Goal: Check status: Check status

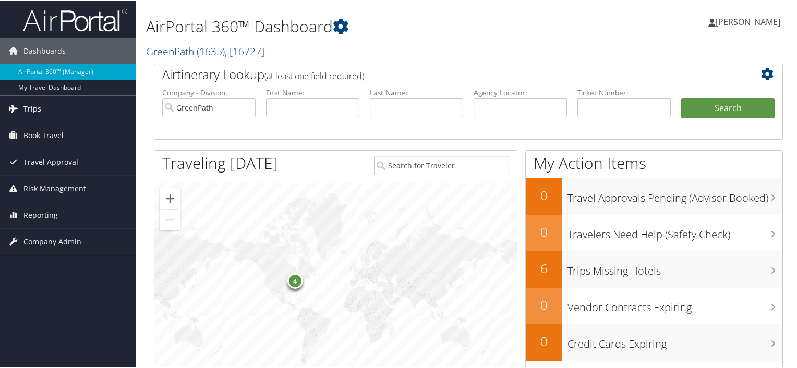
drag, startPoint x: 35, startPoint y: 106, endPoint x: 84, endPoint y: 112, distance: 49.4
click at [35, 106] on span "Trips" at bounding box center [32, 108] width 18 height 26
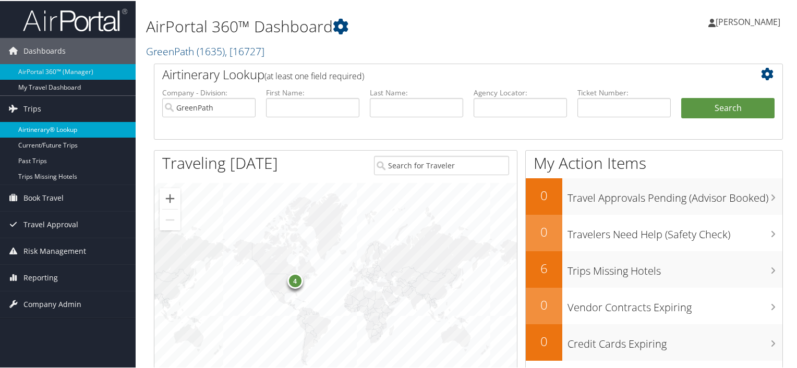
click at [67, 129] on link "Airtinerary® Lookup" at bounding box center [68, 129] width 136 height 16
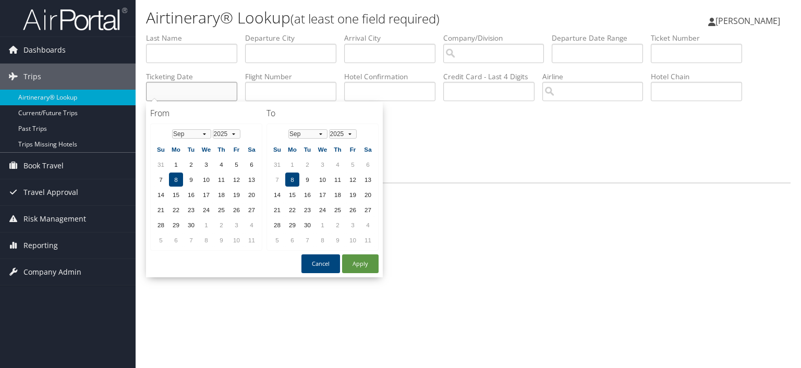
drag, startPoint x: 197, startPoint y: 86, endPoint x: 227, endPoint y: 98, distance: 32.0
click at [197, 86] on input "text" at bounding box center [191, 91] width 91 height 19
click at [202, 134] on select "Jan Feb Mar Apr May Jun Jul Aug Sep Oct Nov Dec" at bounding box center [191, 133] width 39 height 9
click at [202, 220] on td "27" at bounding box center [206, 225] width 14 height 14
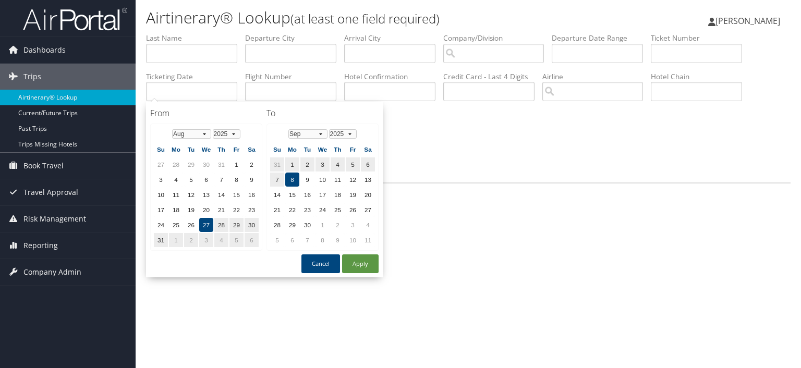
click at [286, 175] on td "8" at bounding box center [292, 180] width 14 height 14
click at [357, 261] on button "Apply" at bounding box center [360, 263] width 36 height 19
type input "08/27/2025 - 09/08/2025"
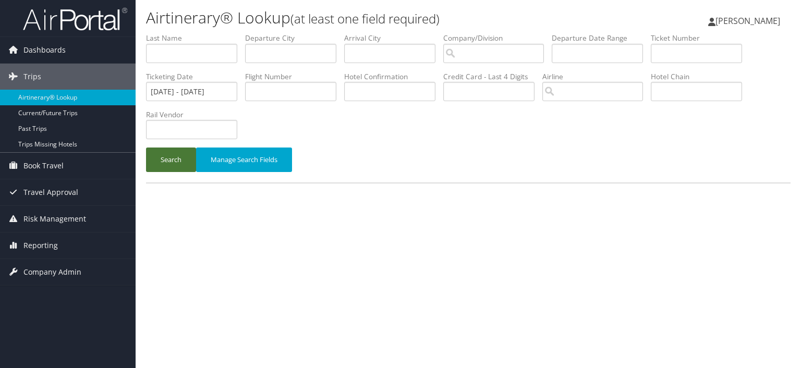
click at [166, 159] on button "Search" at bounding box center [171, 160] width 50 height 25
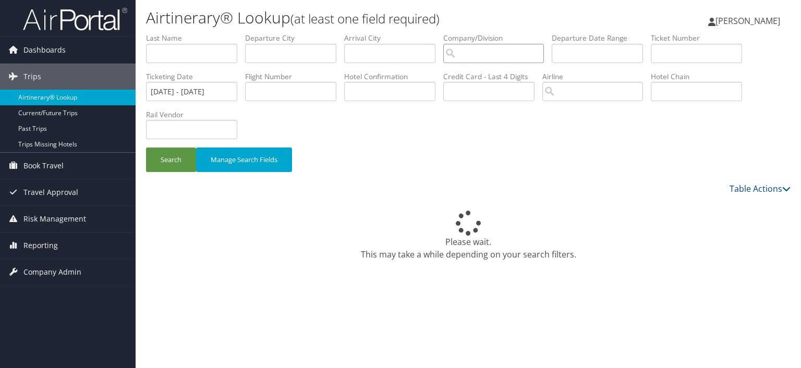
click at [500, 52] on input "search" at bounding box center [493, 53] width 101 height 19
click at [490, 74] on div "GreenPath (1635)" at bounding box center [498, 73] width 98 height 10
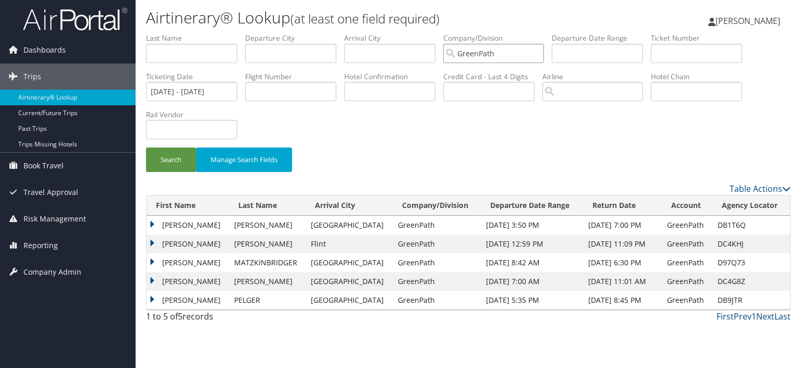
type input "GreenPath"
click at [149, 300] on td "LUKE ISAAC" at bounding box center [188, 300] width 82 height 19
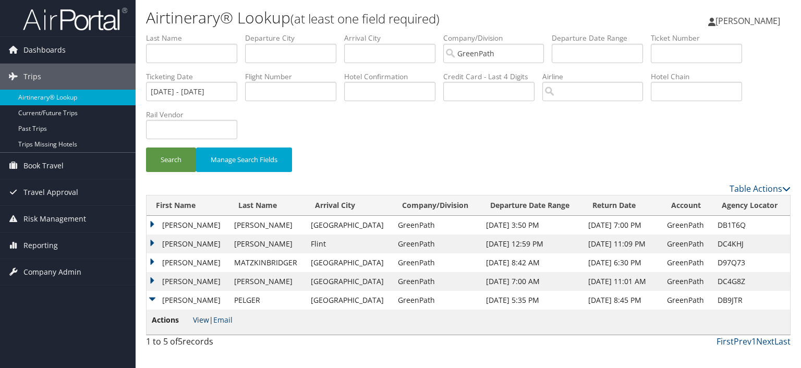
click at [203, 321] on link "View" at bounding box center [201, 320] width 16 height 10
click at [152, 296] on td "LUKE ISAAC" at bounding box center [188, 300] width 82 height 19
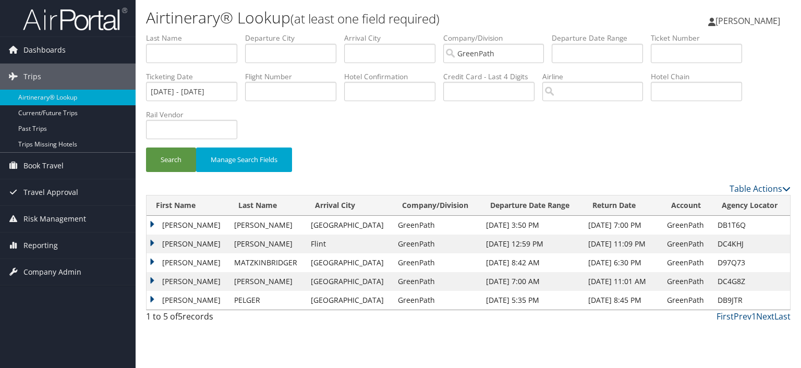
click at [150, 279] on td "STEPHANIE" at bounding box center [188, 281] width 82 height 19
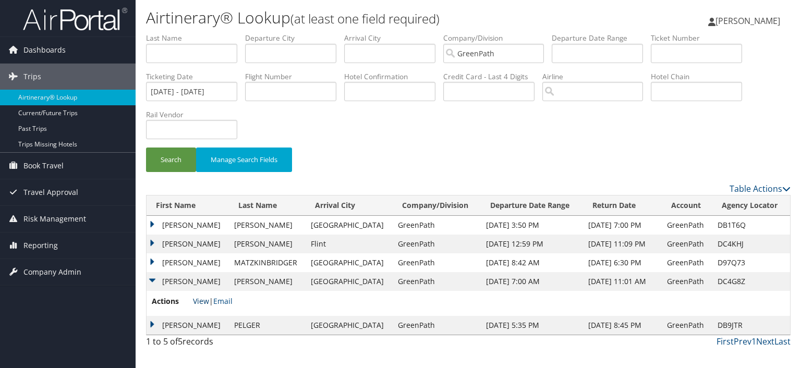
click at [198, 301] on link "View" at bounding box center [201, 301] width 16 height 10
click at [152, 279] on td "STEPHANIE" at bounding box center [188, 281] width 82 height 19
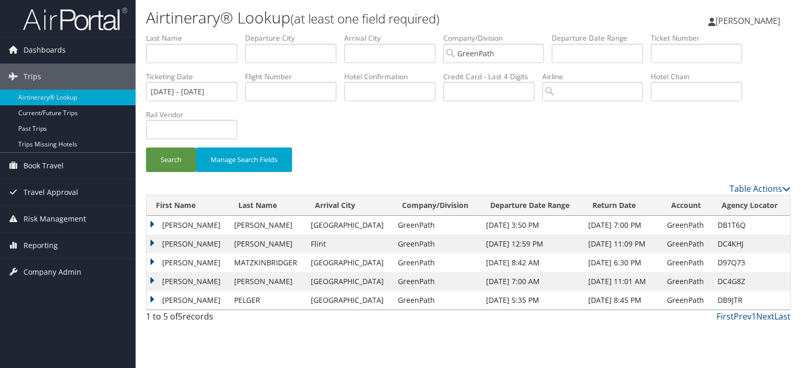
click at [151, 262] on td "TODD" at bounding box center [188, 262] width 82 height 19
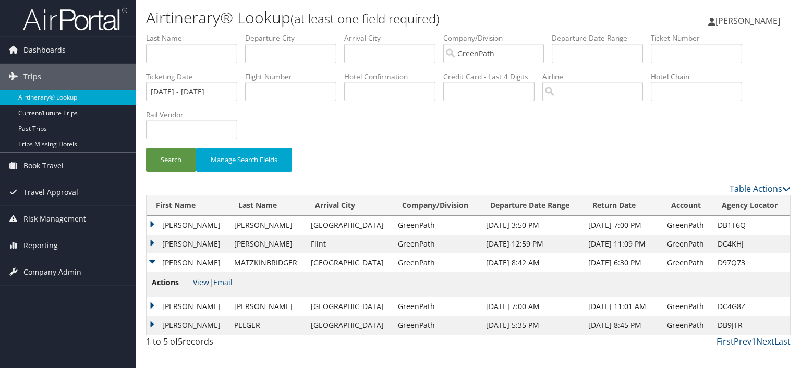
click at [203, 281] on link "View" at bounding box center [201, 282] width 16 height 10
drag, startPoint x: 152, startPoint y: 262, endPoint x: 150, endPoint y: 254, distance: 8.6
click at [151, 262] on td "TODD" at bounding box center [188, 262] width 82 height 19
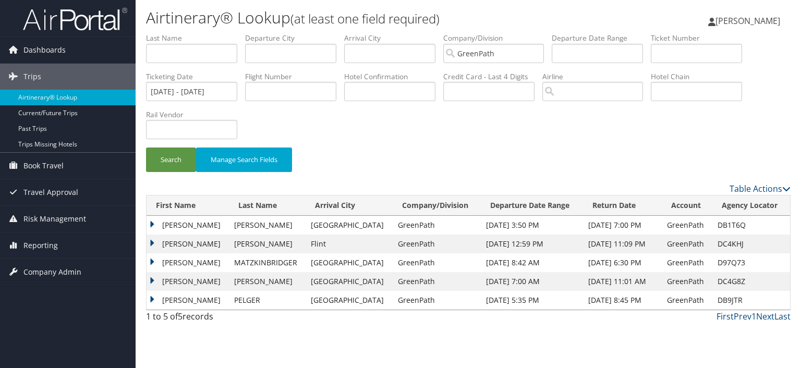
click at [152, 243] on td "STEPHANIE" at bounding box center [188, 244] width 82 height 19
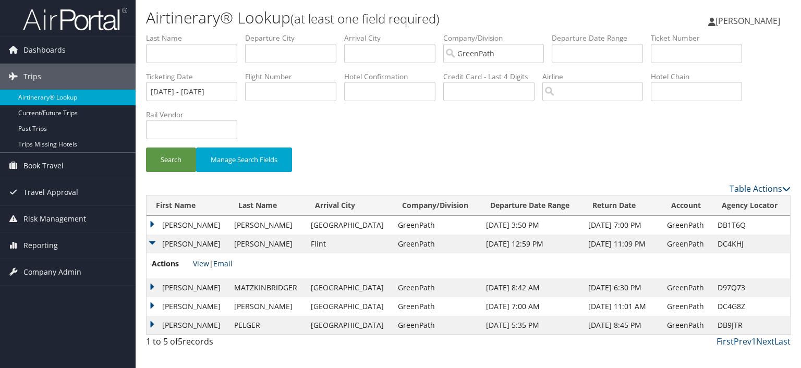
click at [199, 263] on link "View" at bounding box center [201, 264] width 16 height 10
click at [151, 243] on td "STEPHANIE" at bounding box center [188, 244] width 82 height 19
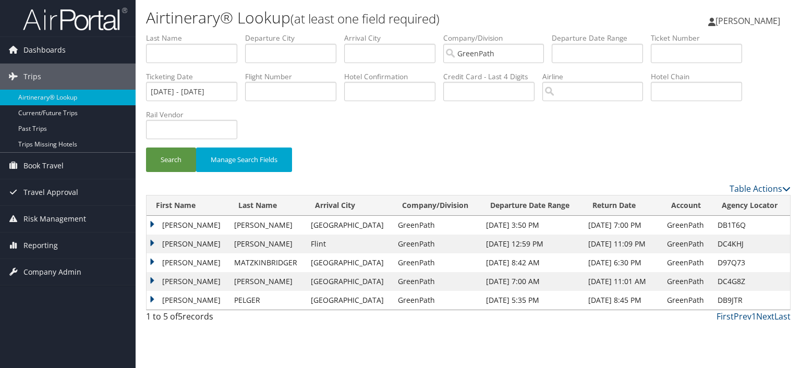
click at [151, 220] on td "JASON MICHAEL" at bounding box center [188, 225] width 82 height 19
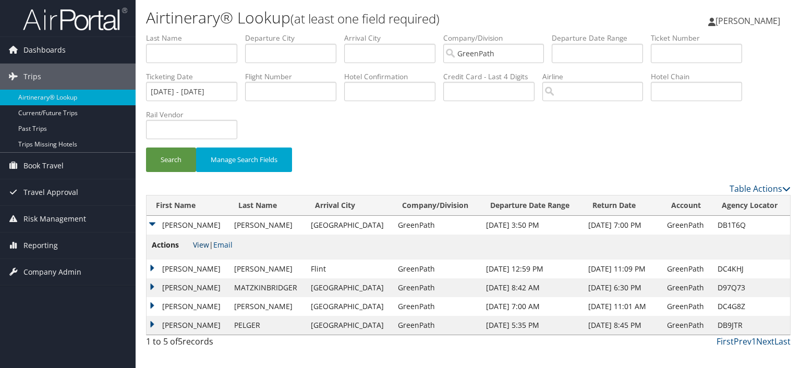
click at [196, 244] on link "View" at bounding box center [201, 245] width 16 height 10
click at [768, 20] on span "[PERSON_NAME]" at bounding box center [747, 20] width 65 height 11
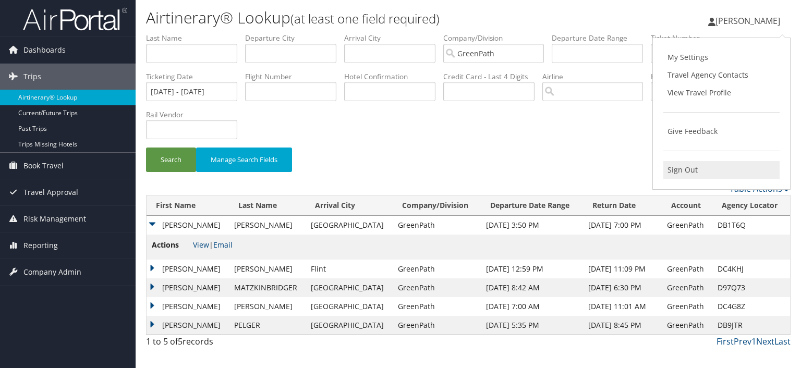
click at [692, 170] on link "Sign Out" at bounding box center [721, 170] width 116 height 18
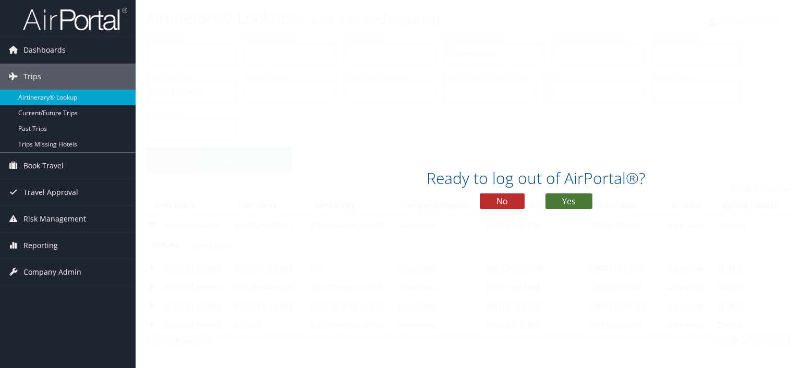
drag, startPoint x: 570, startPoint y: 201, endPoint x: 321, endPoint y: 54, distance: 288.7
click at [569, 200] on button "Yes" at bounding box center [568, 201] width 47 height 16
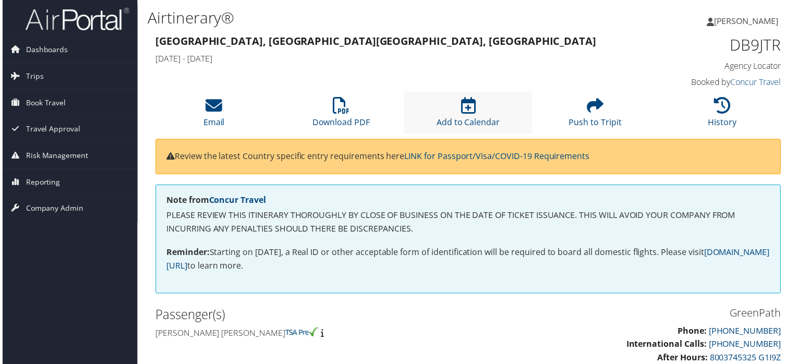
click at [462, 115] on li "Add to Calendar" at bounding box center [468, 113] width 128 height 42
click at [337, 110] on icon at bounding box center [340, 106] width 17 height 17
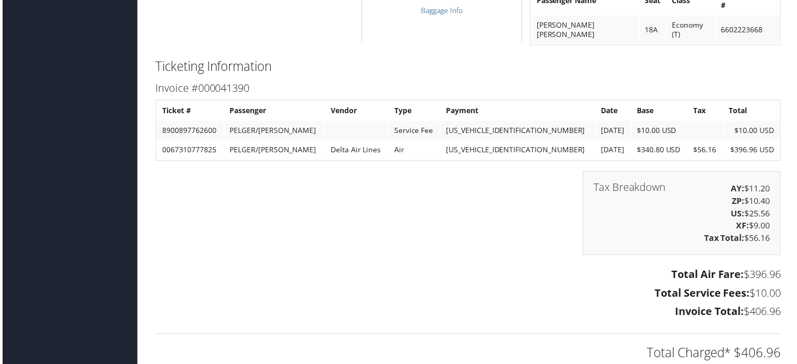
scroll to position [1147, 0]
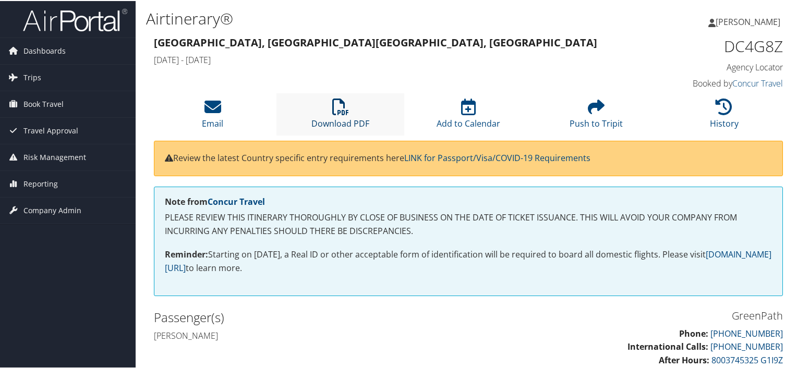
click at [344, 107] on icon at bounding box center [340, 106] width 17 height 17
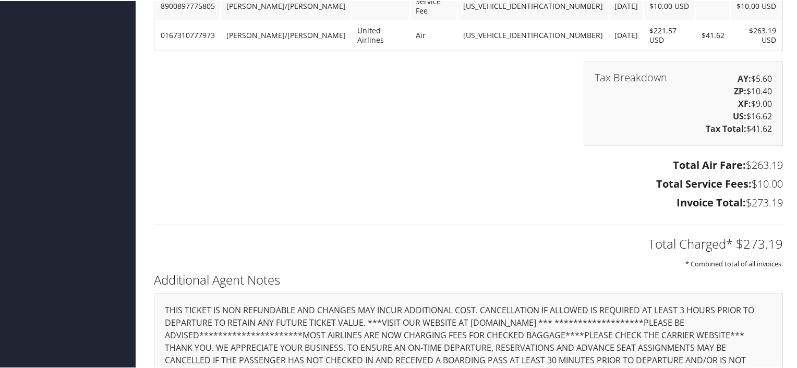
scroll to position [834, 0]
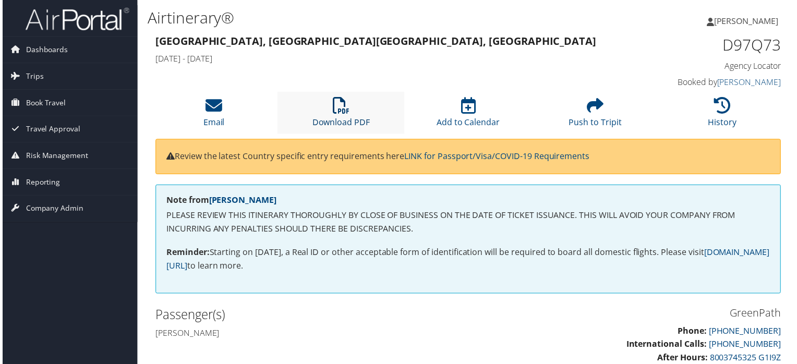
click at [337, 108] on icon at bounding box center [340, 106] width 17 height 17
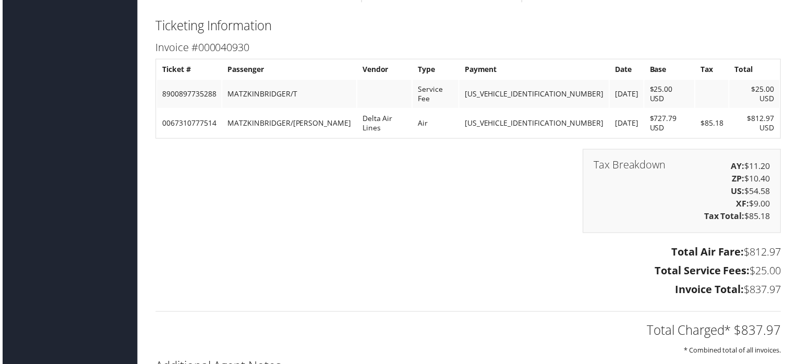
scroll to position [834, 0]
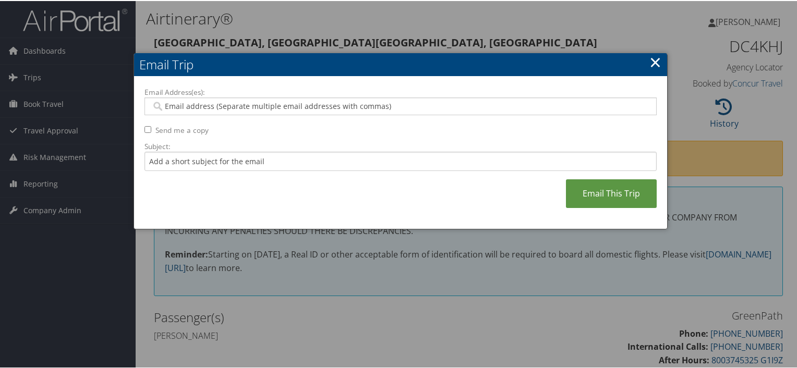
click at [649, 65] on link "×" at bounding box center [655, 61] width 12 height 21
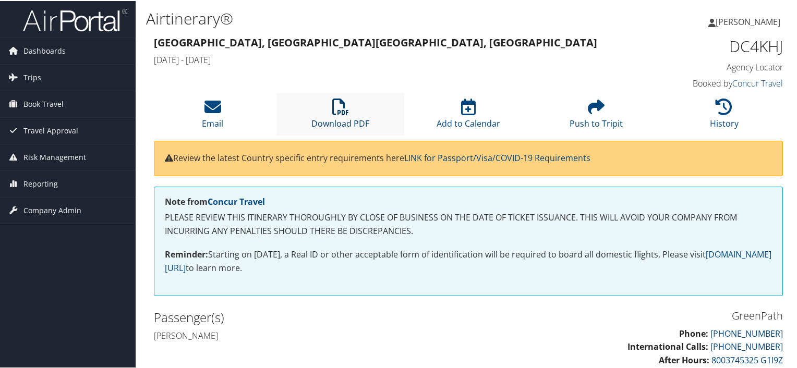
click at [340, 107] on icon at bounding box center [340, 106] width 17 height 17
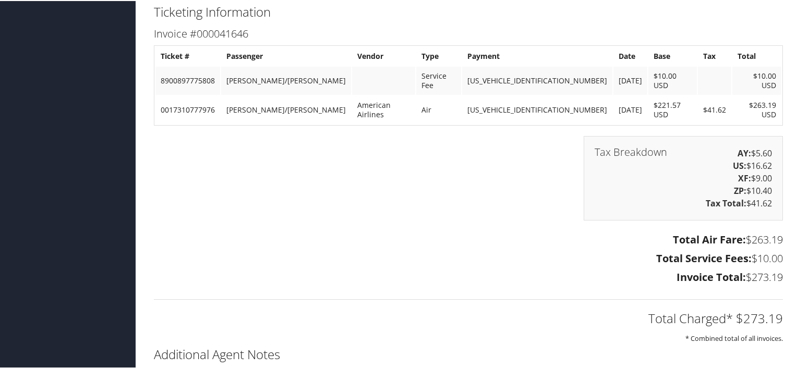
scroll to position [834, 0]
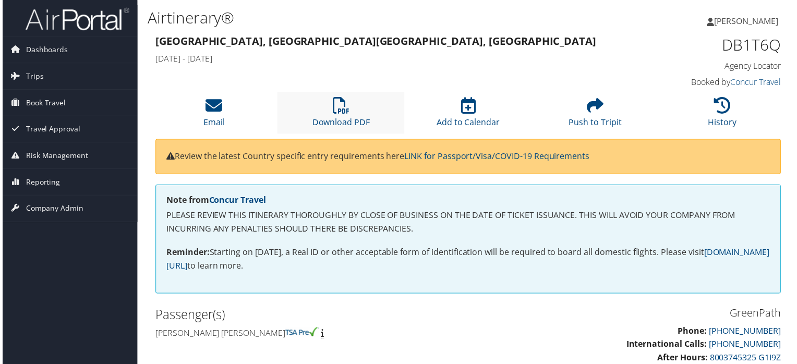
click at [346, 116] on li "Download PDF" at bounding box center [340, 113] width 128 height 42
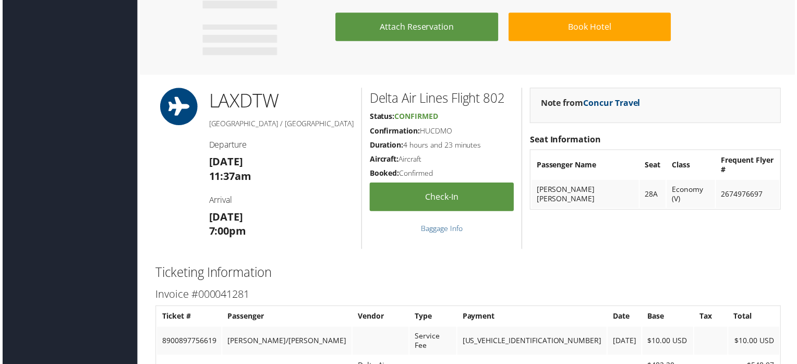
scroll to position [626, 0]
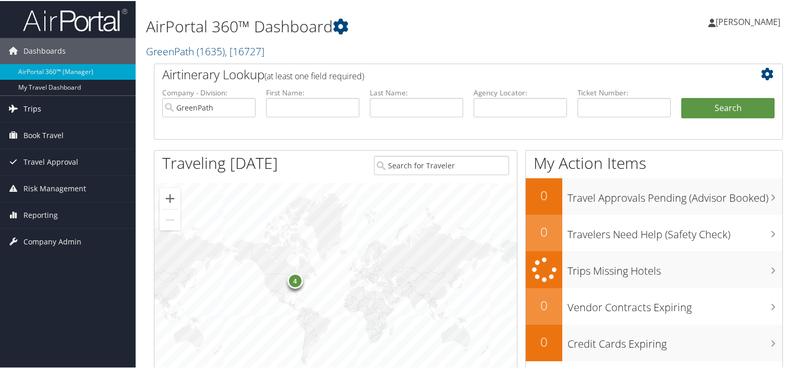
click at [36, 112] on span "Trips" at bounding box center [32, 108] width 18 height 26
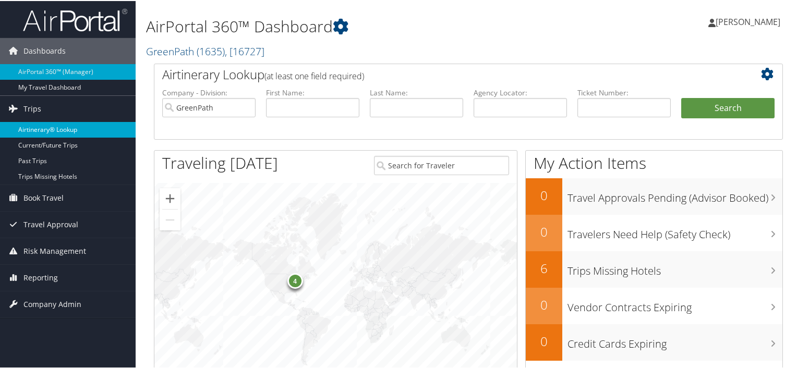
click at [63, 127] on link "Airtinerary® Lookup" at bounding box center [68, 129] width 136 height 16
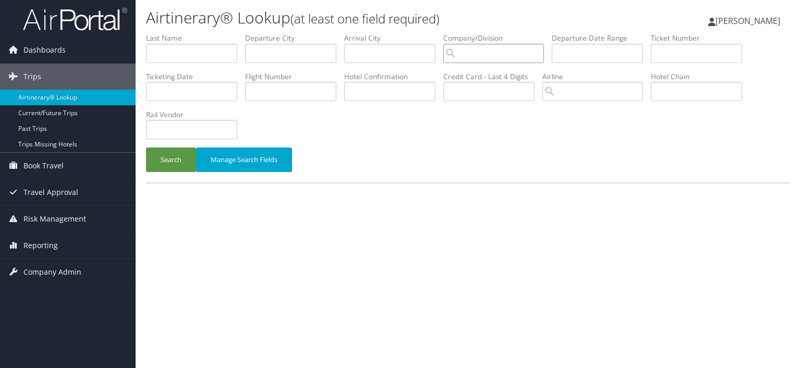
click at [486, 53] on input "search" at bounding box center [493, 53] width 101 height 19
drag, startPoint x: 492, startPoint y: 72, endPoint x: 426, endPoint y: 91, distance: 68.2
click at [492, 72] on div "GreenPath (1635)" at bounding box center [498, 73] width 98 height 10
type input "GreenPath"
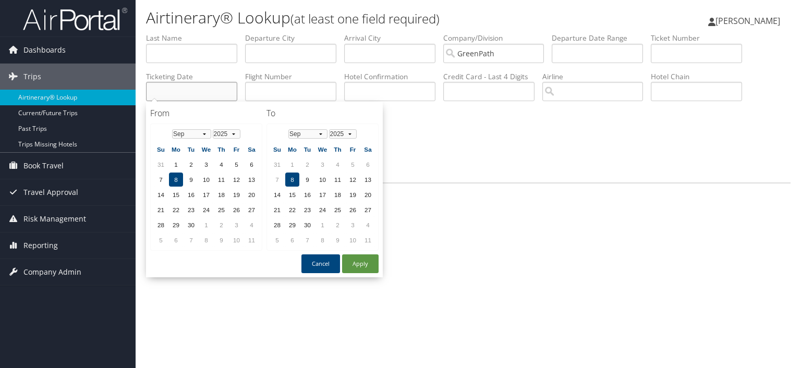
click at [174, 88] on input "text" at bounding box center [191, 91] width 91 height 19
click at [202, 134] on select "Jan Feb Mar Apr May Jun [DATE] Aug Sep Oct Nov Dec" at bounding box center [191, 133] width 39 height 9
click at [217, 207] on td "21" at bounding box center [221, 210] width 14 height 14
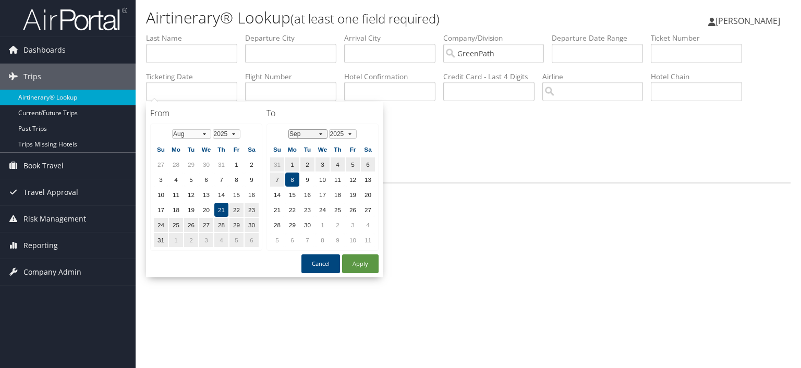
click at [319, 133] on select "Jan Feb Mar Apr May Jun Jul Aug Sep Oct Nov Dec" at bounding box center [307, 133] width 39 height 9
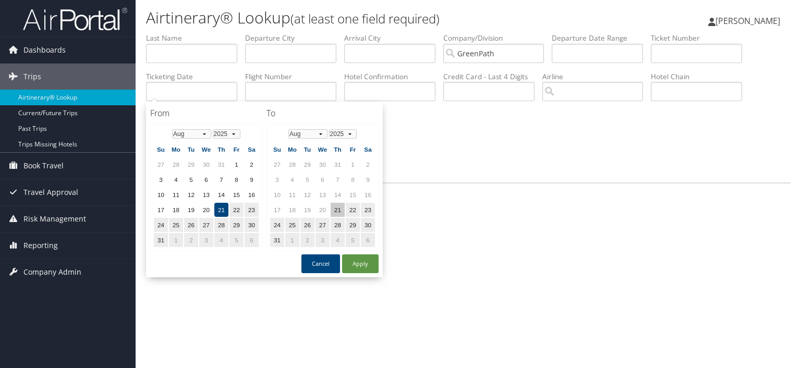
click at [334, 206] on td "21" at bounding box center [338, 210] width 14 height 14
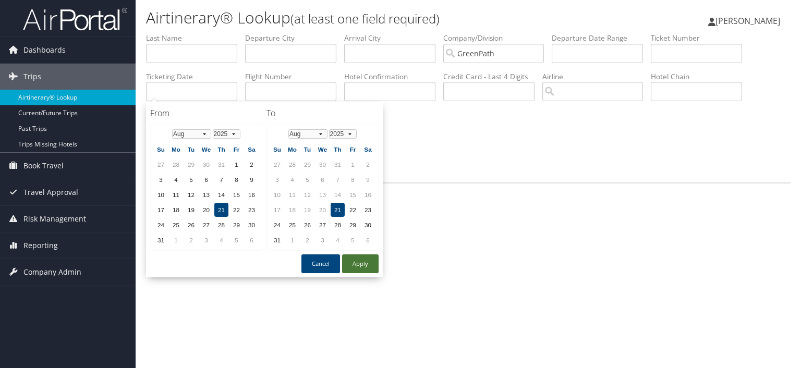
click at [361, 263] on button "Apply" at bounding box center [360, 263] width 36 height 19
type input "08/21/2025"
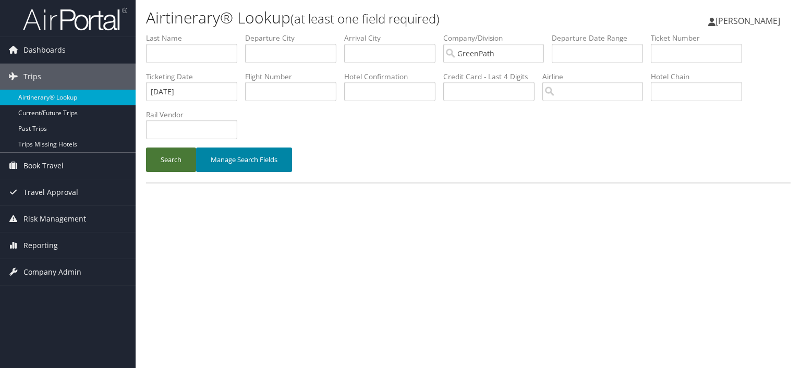
click at [175, 163] on button "Search" at bounding box center [171, 160] width 50 height 25
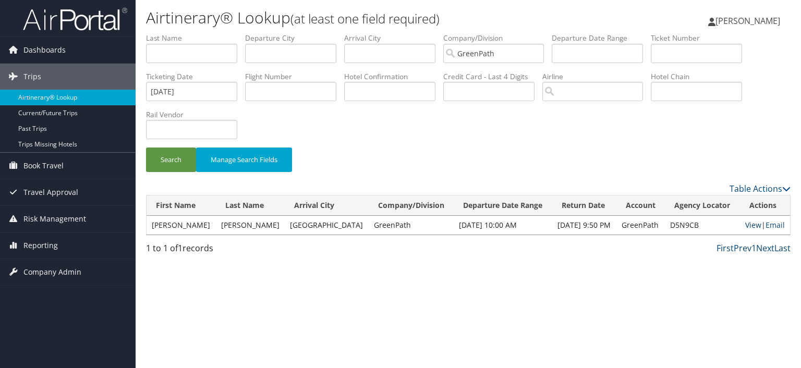
click at [748, 226] on link "View" at bounding box center [753, 225] width 16 height 10
drag, startPoint x: 751, startPoint y: 20, endPoint x: 759, endPoint y: 39, distance: 20.5
click at [751, 20] on span "[PERSON_NAME]" at bounding box center [747, 20] width 65 height 11
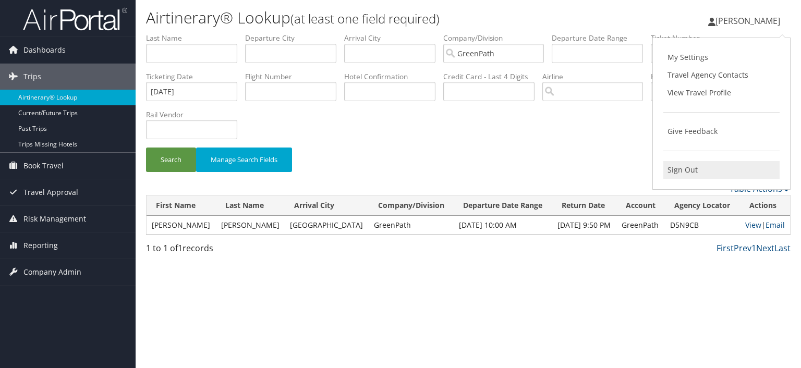
click at [693, 169] on link "Sign Out" at bounding box center [721, 170] width 116 height 18
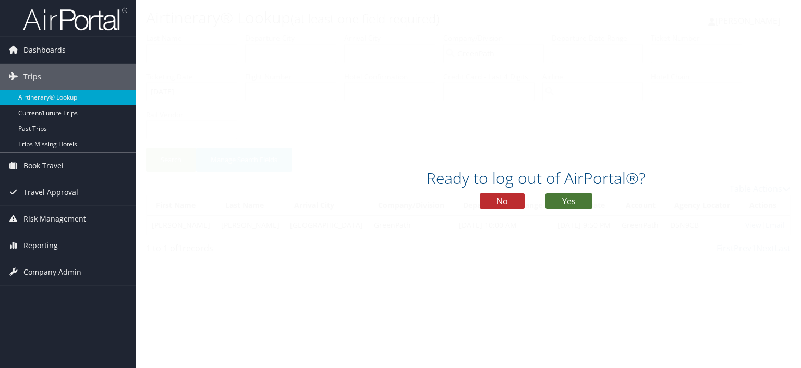
click at [559, 193] on button "Yes" at bounding box center [568, 201] width 47 height 16
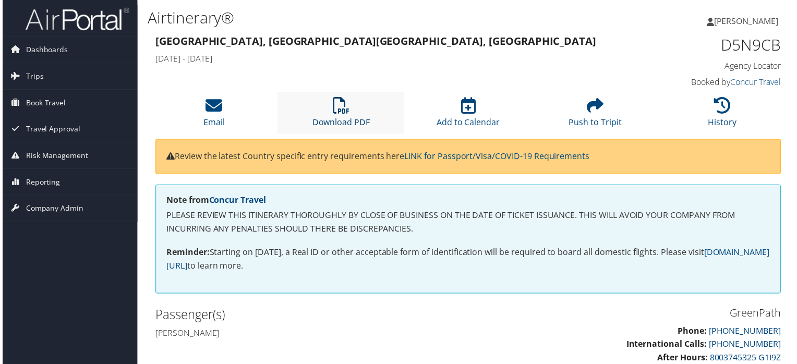
click at [333, 108] on icon at bounding box center [340, 106] width 17 height 17
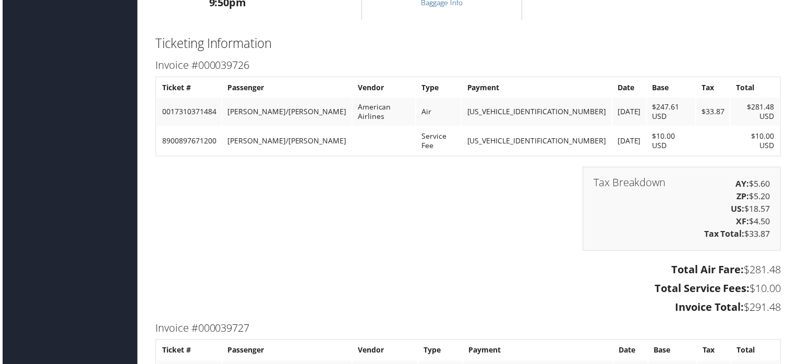
scroll to position [939, 0]
